Goal: Task Accomplishment & Management: Manage account settings

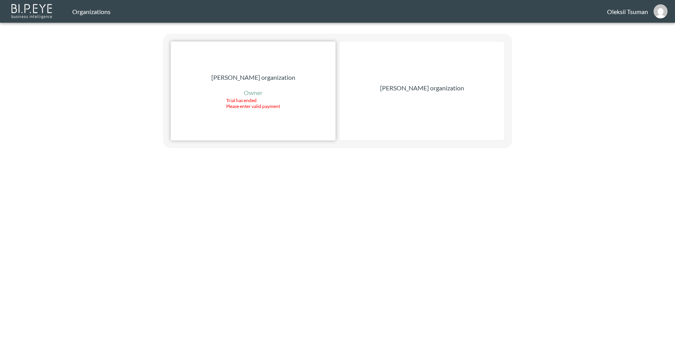
click at [252, 86] on div "[PERSON_NAME] organization Owner Trial has ended Please enter valid payment" at bounding box center [253, 90] width 165 height 99
click at [391, 100] on div "[PERSON_NAME] organization" at bounding box center [421, 90] width 165 height 99
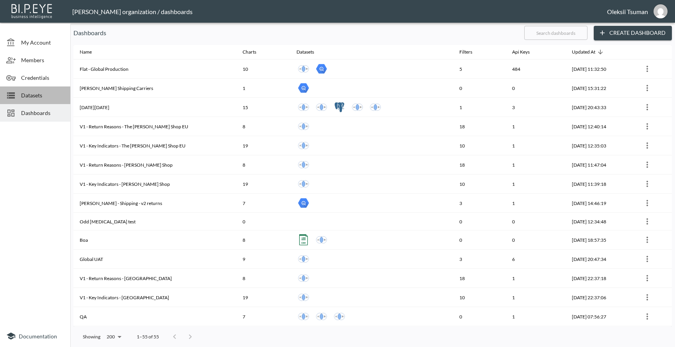
click at [48, 94] on span "Datasets" at bounding box center [42, 95] width 43 height 8
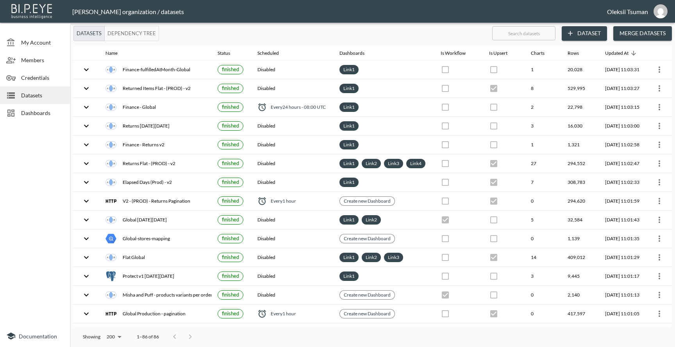
click at [583, 35] on button "Dataset" at bounding box center [584, 33] width 45 height 14
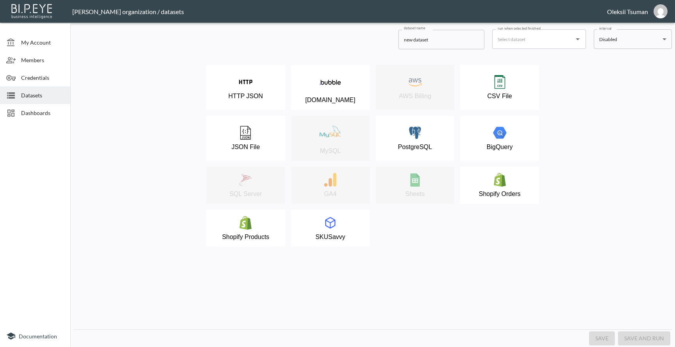
click at [419, 268] on div "HTTP JSON [DOMAIN_NAME] AWS Billing CSV File JSON File MySQL PostgreSQL BigQuer…" at bounding box center [372, 188] width 599 height 279
click at [396, 234] on div "HTTP JSON [DOMAIN_NAME] AWS Billing CSV File JSON File MySQL PostgreSQL BigQuer…" at bounding box center [372, 156] width 333 height 182
click at [37, 46] on div "My Account" at bounding box center [35, 43] width 70 height 18
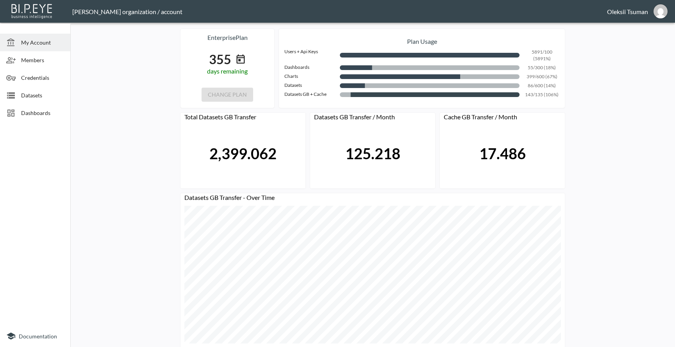
click at [46, 62] on span "Members" at bounding box center [42, 60] width 43 height 8
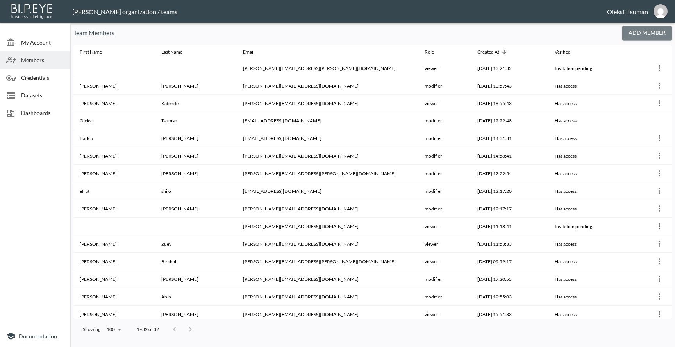
click at [634, 34] on button "Add Member" at bounding box center [647, 33] width 50 height 14
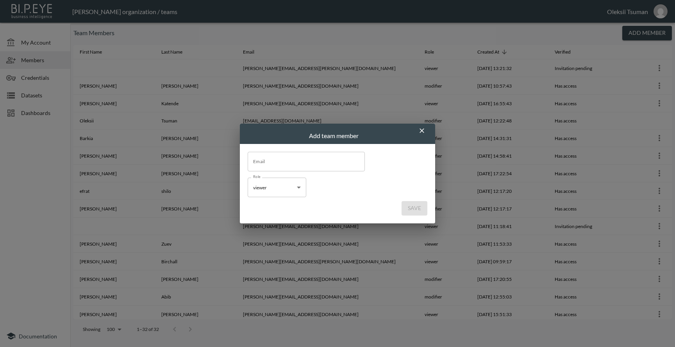
click at [325, 164] on input "Email" at bounding box center [306, 162] width 117 height 20
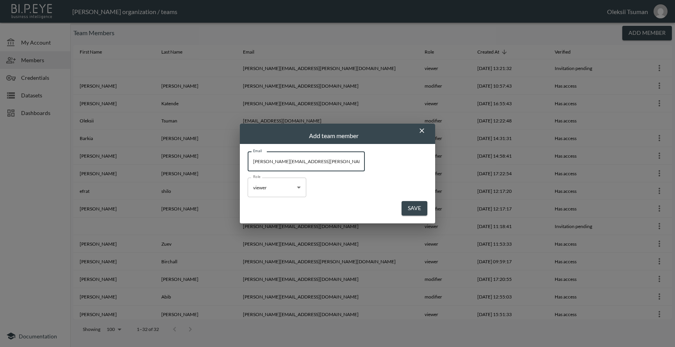
type input "[PERSON_NAME][EMAIL_ADDRESS][PERSON_NAME][DOMAIN_NAME]"
click at [266, 191] on body "BI.P.EYE, Interactive Analytics Dashboards - app [PERSON_NAME] organization / t…" at bounding box center [337, 173] width 675 height 347
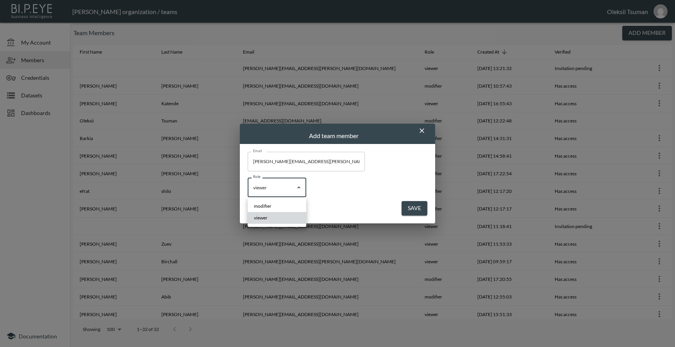
click at [271, 205] on li "modifier" at bounding box center [277, 206] width 59 height 12
type input "modifier"
click at [414, 208] on button "Save" at bounding box center [415, 208] width 26 height 14
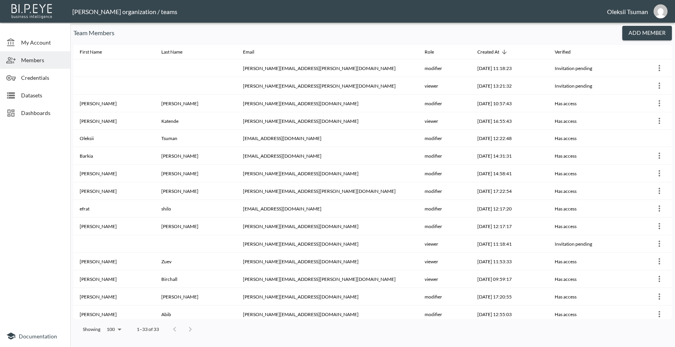
click at [31, 99] on span "Datasets" at bounding box center [42, 95] width 43 height 8
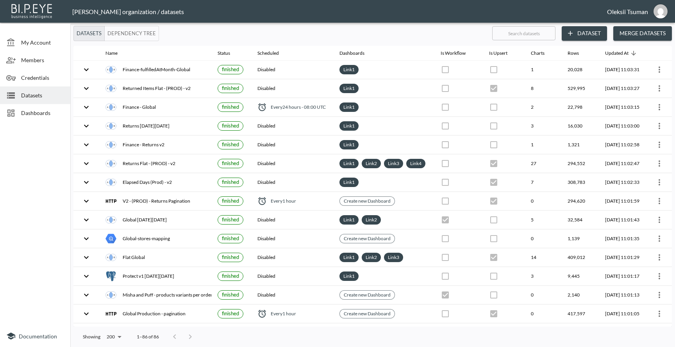
click at [580, 32] on button "Dataset" at bounding box center [584, 33] width 45 height 14
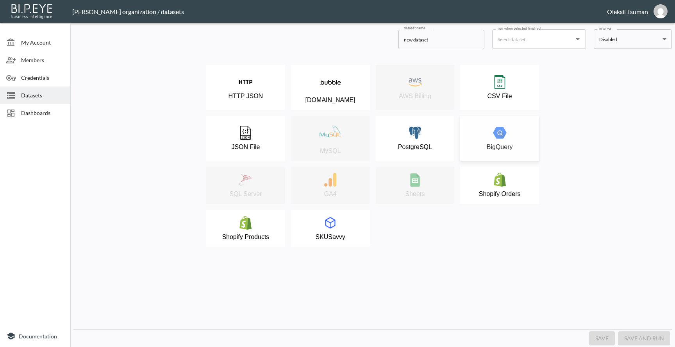
click at [495, 149] on p "BigQuery" at bounding box center [500, 146] width 26 height 7
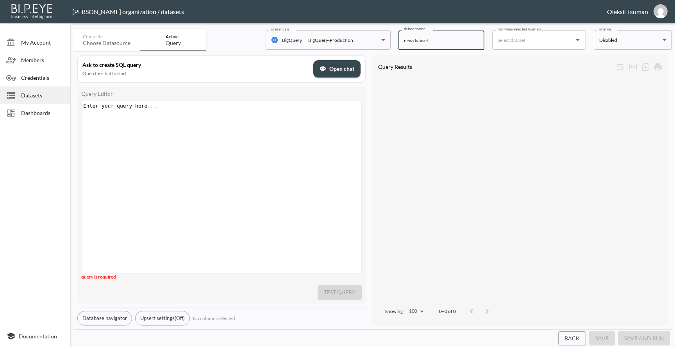
click at [421, 41] on input "new dataset" at bounding box center [441, 40] width 86 height 20
click at [529, 47] on div "run when selected finished" at bounding box center [539, 40] width 94 height 20
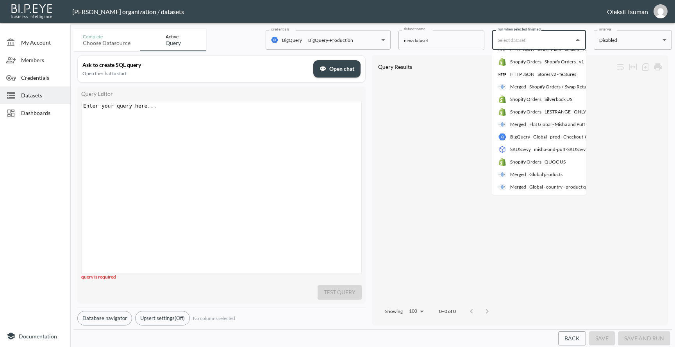
scroll to position [940, 0]
click at [451, 148] on div at bounding box center [520, 188] width 288 height 225
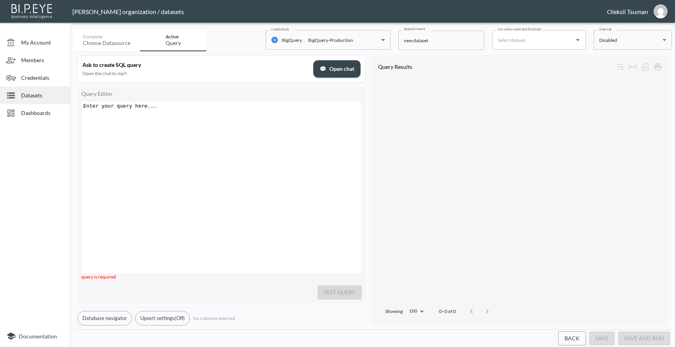
click at [46, 114] on span "Dashboards" at bounding box center [42, 113] width 43 height 8
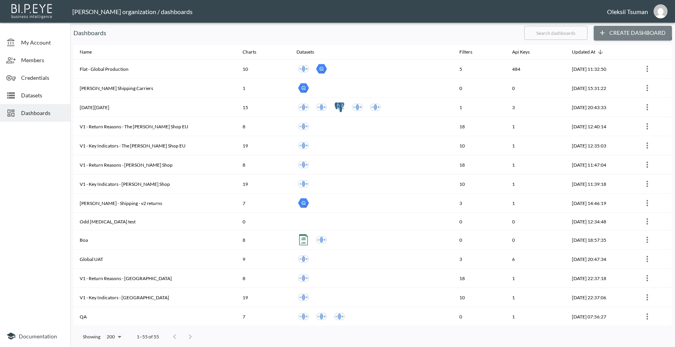
click at [622, 29] on button "Create Dashboard" at bounding box center [633, 33] width 78 height 14
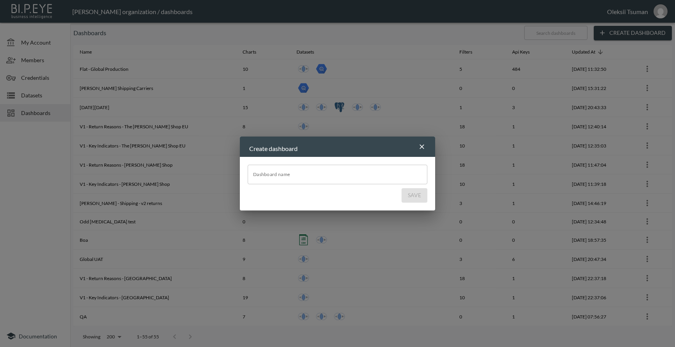
click at [424, 147] on icon "button" at bounding box center [422, 147] width 8 height 8
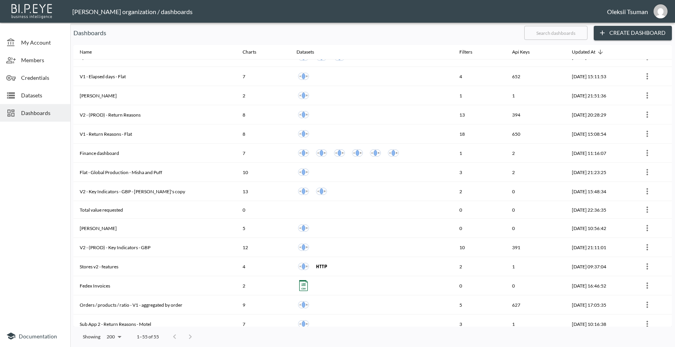
scroll to position [517, 0]
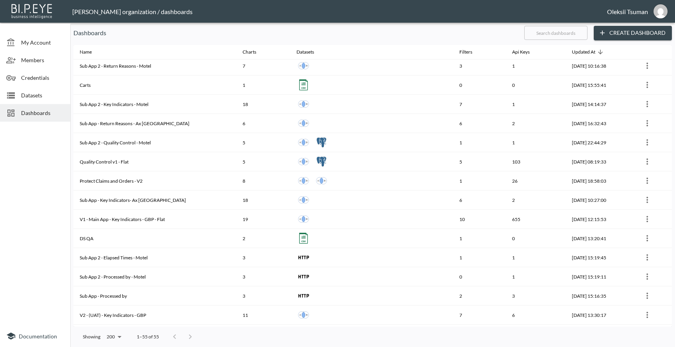
click at [41, 41] on span "My Account" at bounding box center [42, 42] width 43 height 8
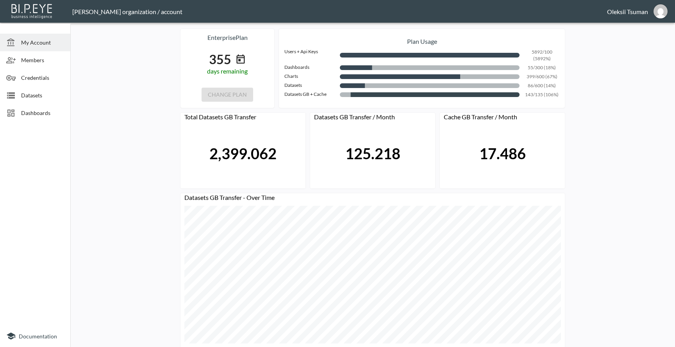
click at [36, 10] on img at bounding box center [32, 11] width 45 height 18
click at [59, 73] on span "Credentials" at bounding box center [42, 77] width 43 height 8
